Goal: Browse casually: Explore the website without a specific task or goal

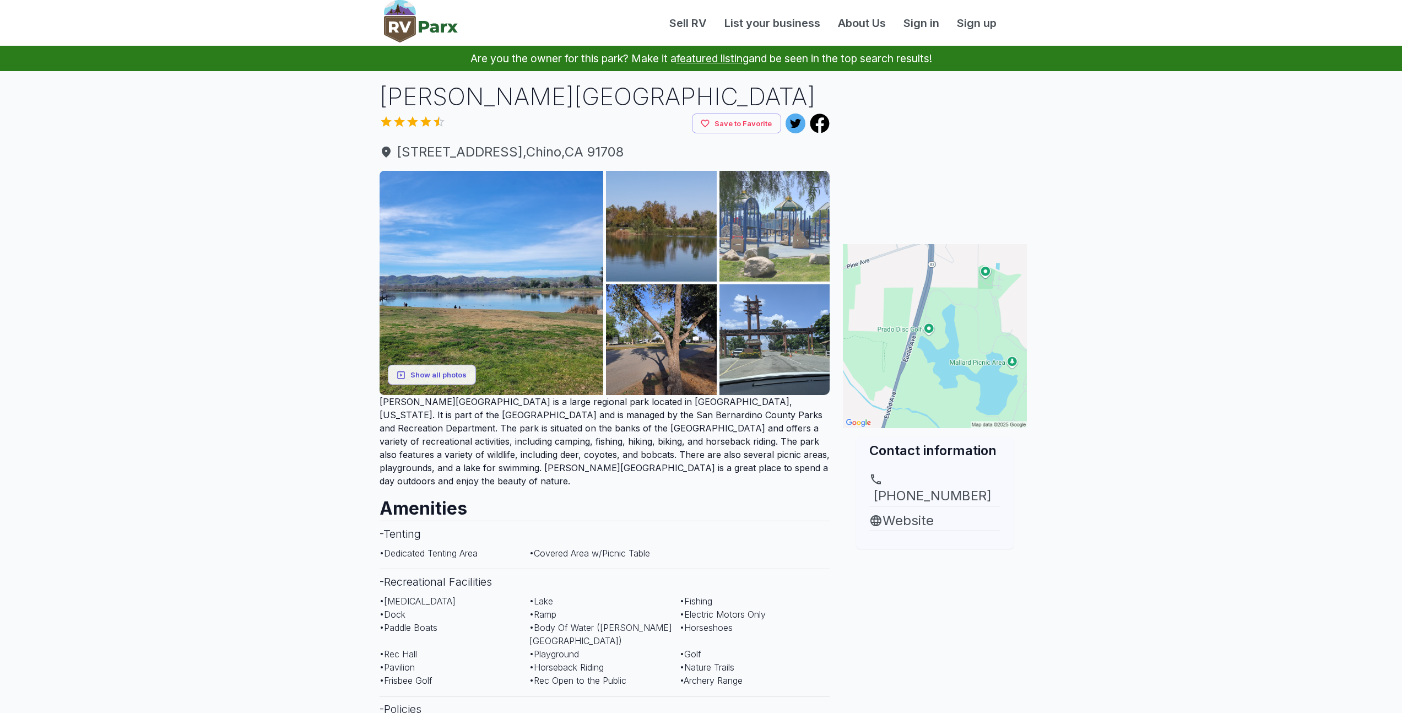
click at [774, 229] on img at bounding box center [774, 226] width 111 height 111
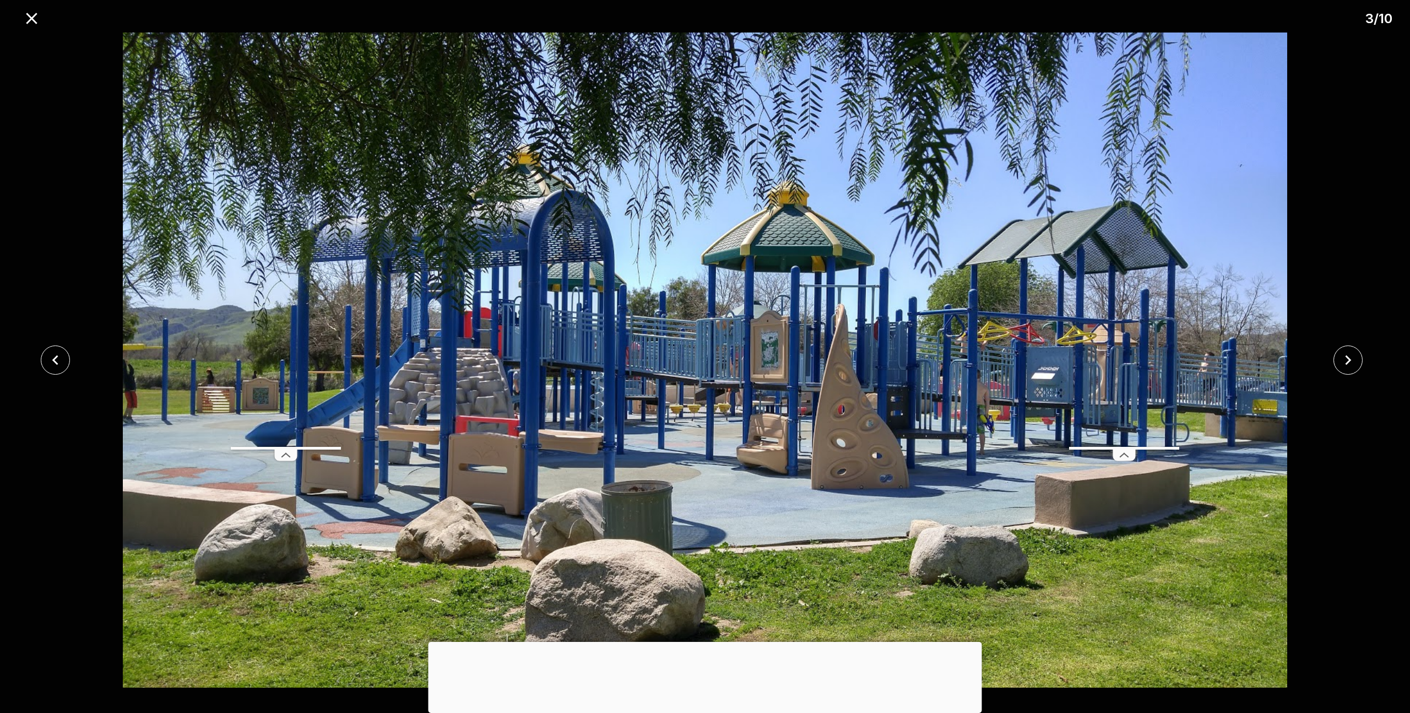
drag, startPoint x: 471, startPoint y: 392, endPoint x: 589, endPoint y: 5, distance: 404.8
click at [796, 248] on img at bounding box center [704, 359] width 1175 height 655
click at [814, 242] on img at bounding box center [704, 359] width 1175 height 655
click at [474, 381] on img at bounding box center [704, 359] width 1175 height 655
click at [1347, 364] on icon "close" at bounding box center [1347, 359] width 19 height 19
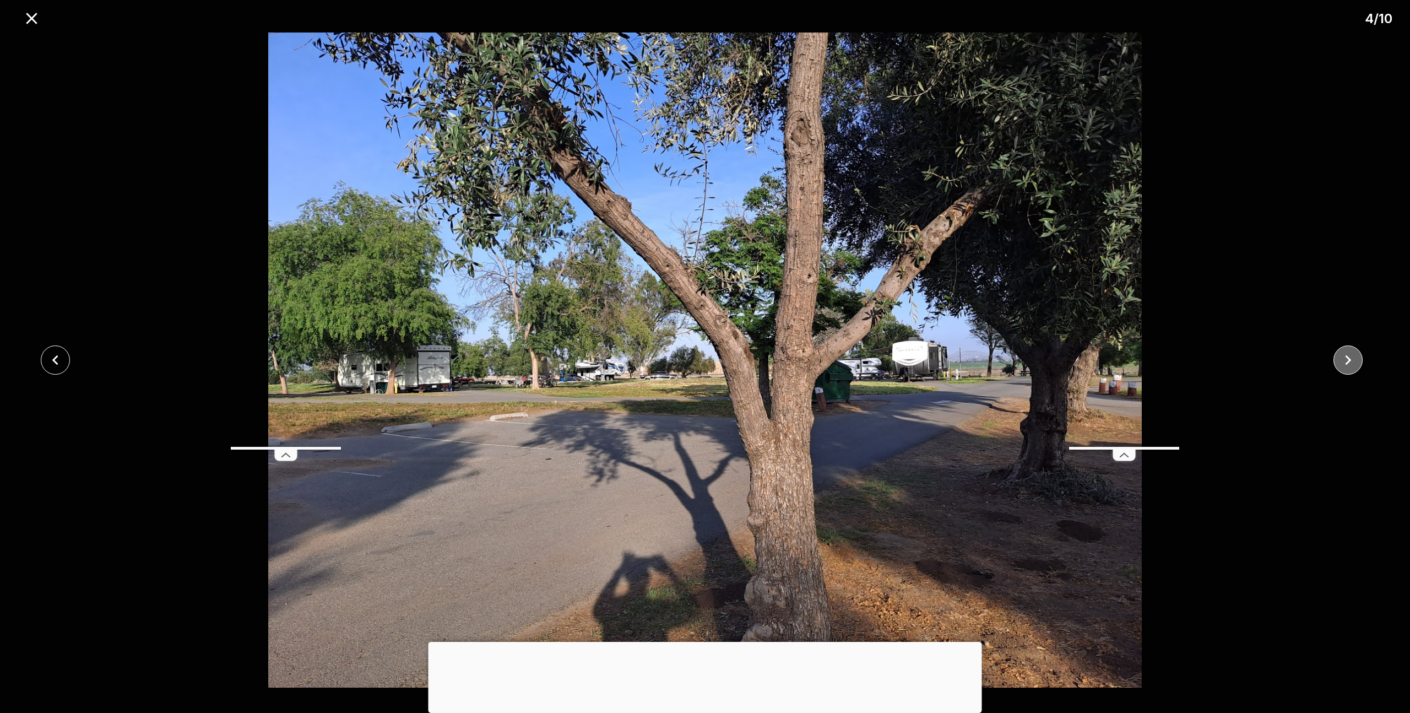
click at [1347, 364] on icon "close" at bounding box center [1347, 359] width 19 height 19
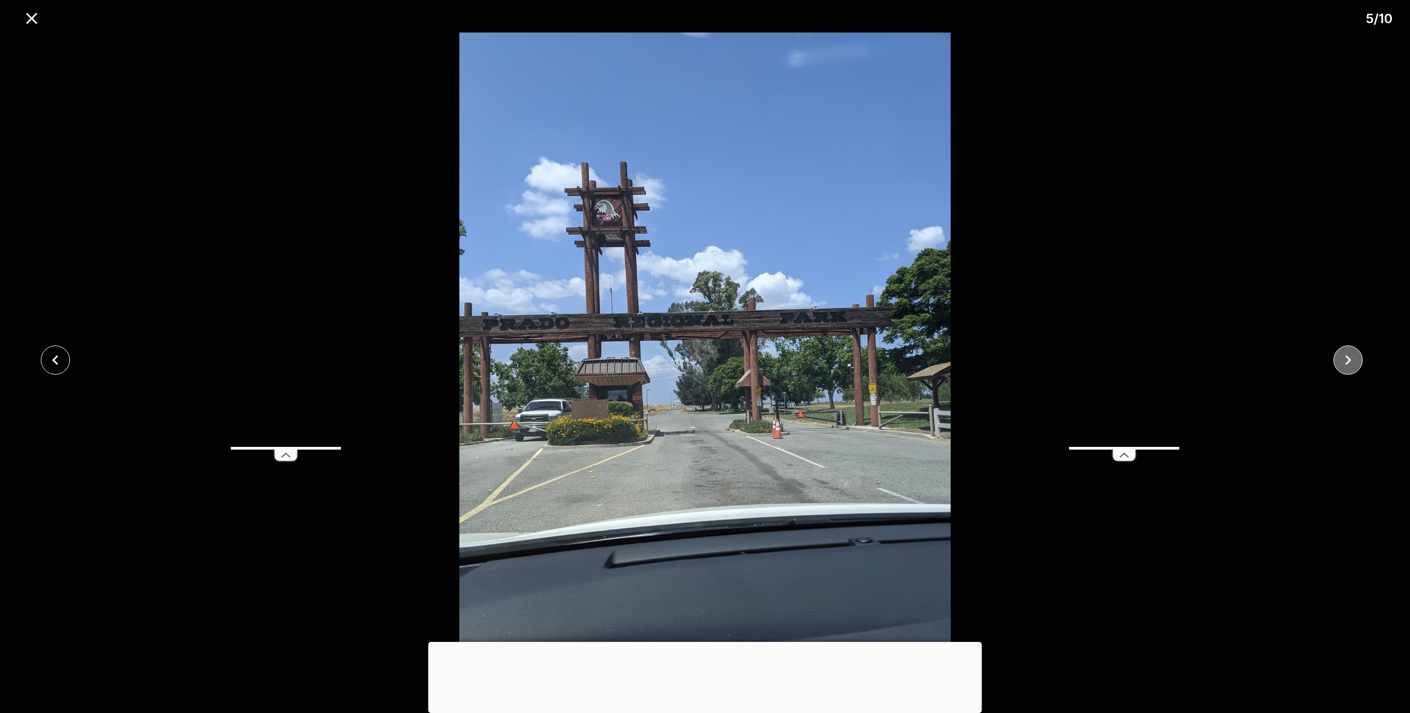
click at [1347, 364] on icon "close" at bounding box center [1347, 359] width 19 height 19
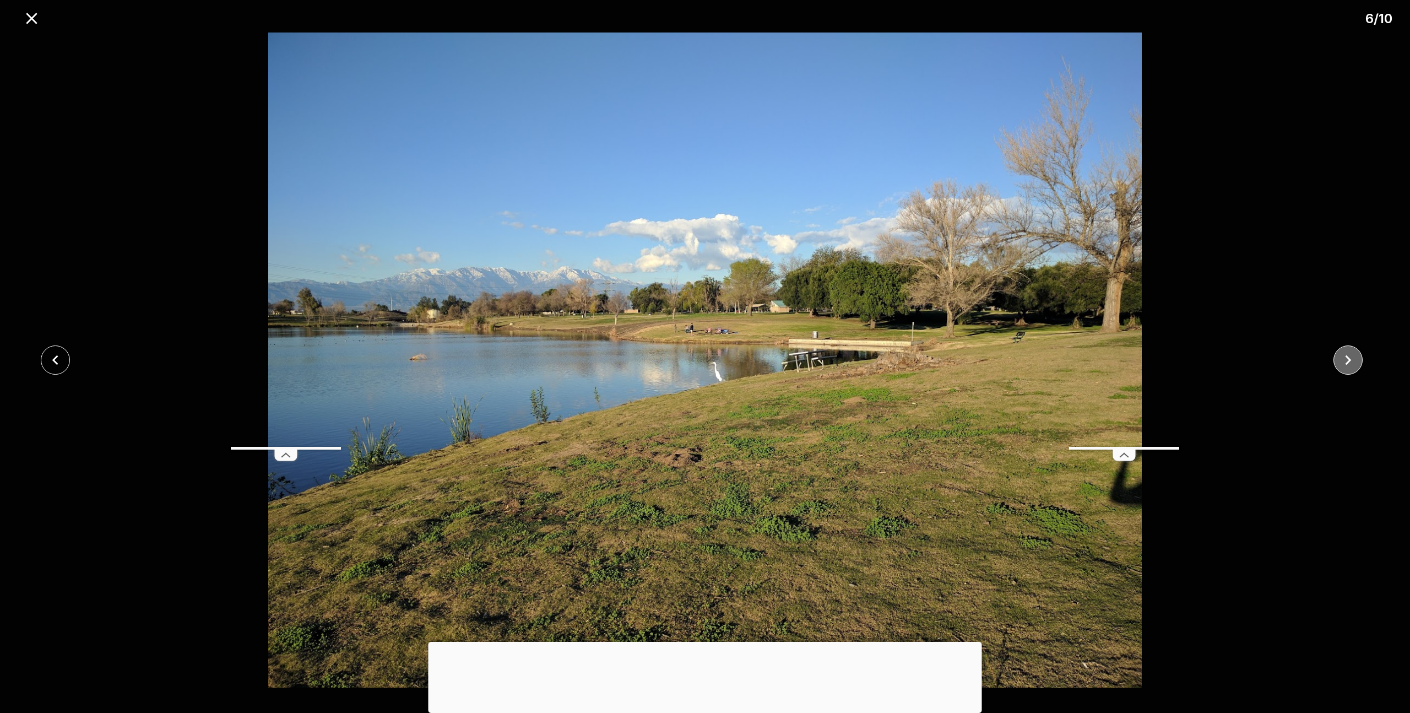
click at [1348, 359] on icon "close" at bounding box center [1347, 359] width 19 height 19
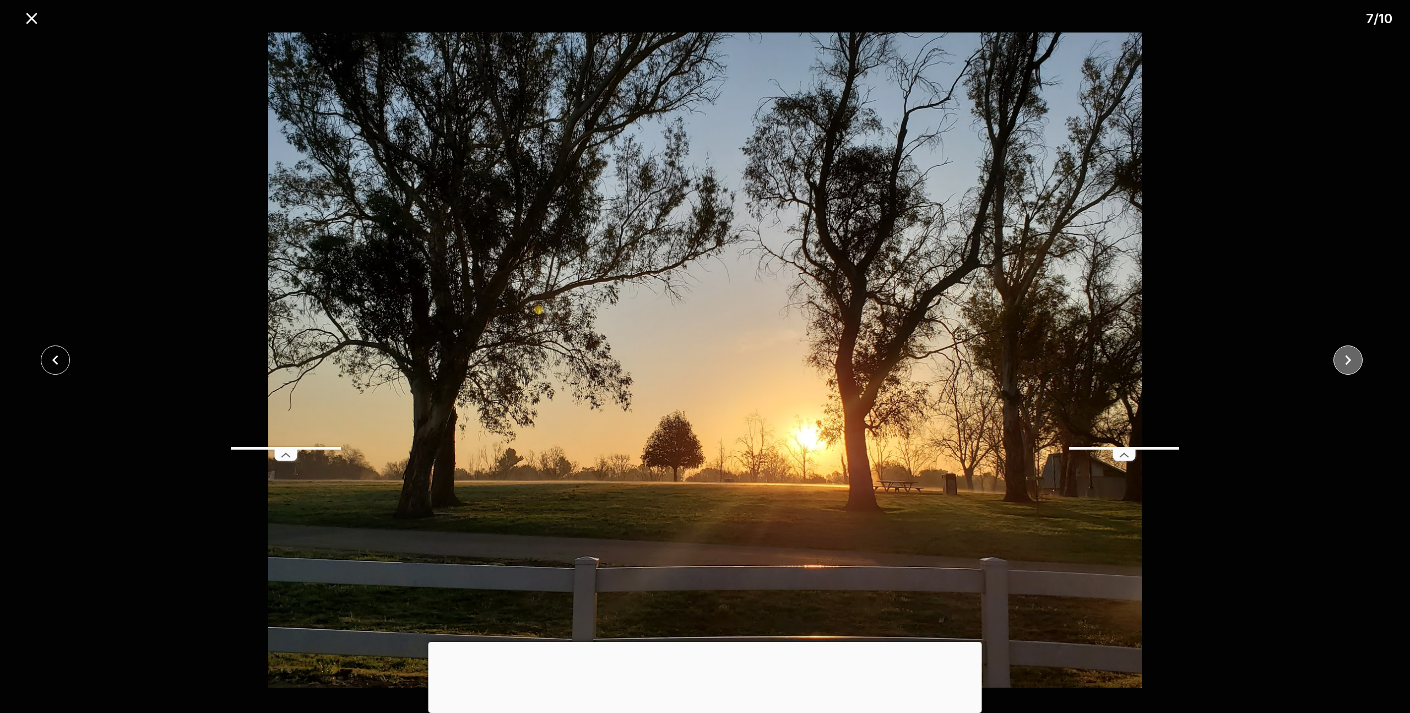
click at [1348, 359] on icon "close" at bounding box center [1347, 359] width 19 height 19
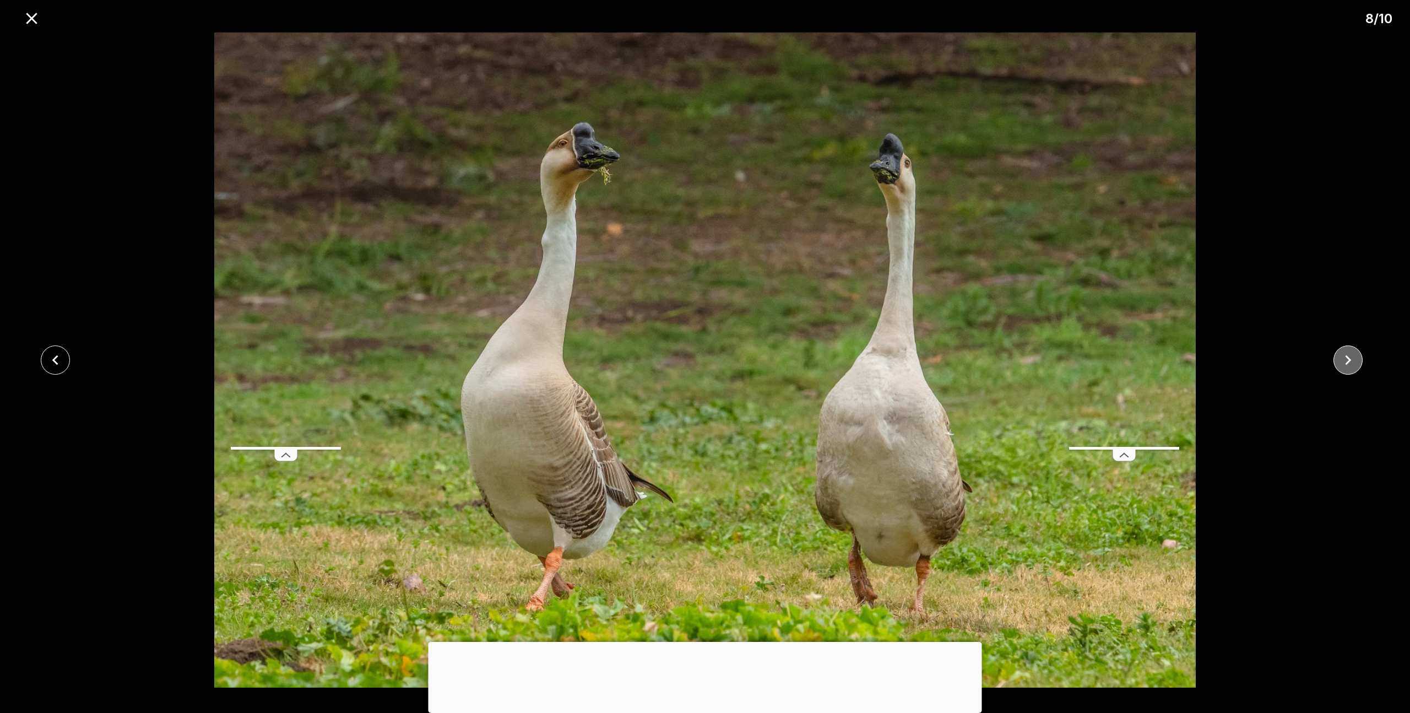
click at [1348, 359] on icon "close" at bounding box center [1347, 359] width 19 height 19
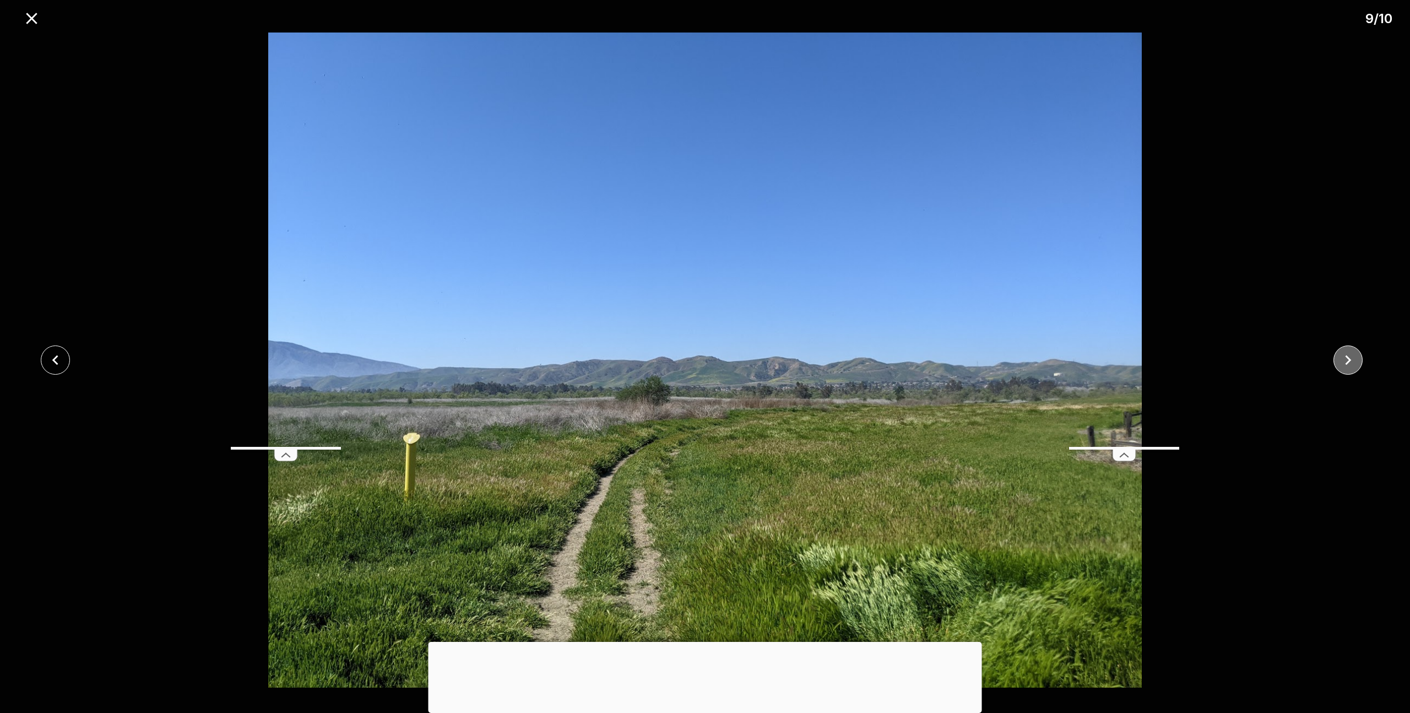
click at [1348, 359] on icon "close" at bounding box center [1347, 359] width 19 height 19
